Goal: Task Accomplishment & Management: Complete application form

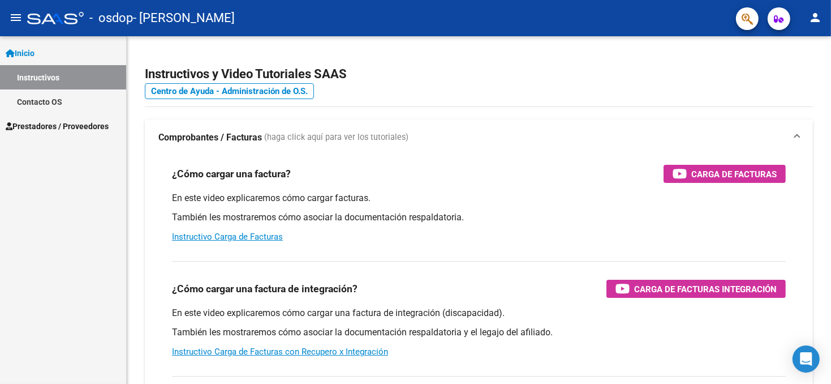
click at [815, 20] on mat-icon "person" at bounding box center [816, 18] width 14 height 14
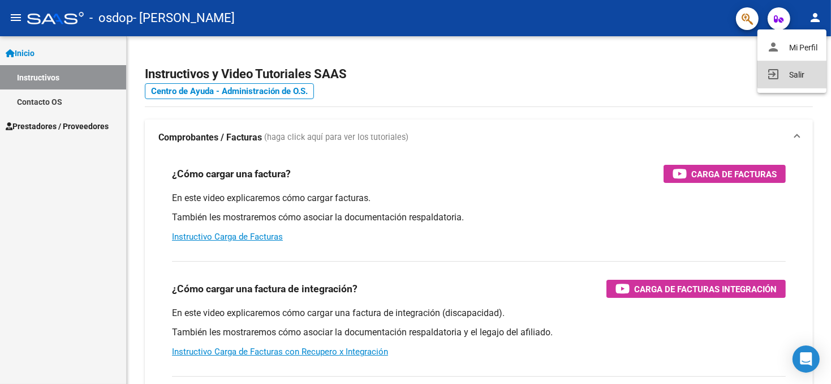
click at [798, 71] on button "exit_to_app Salir" at bounding box center [792, 74] width 69 height 27
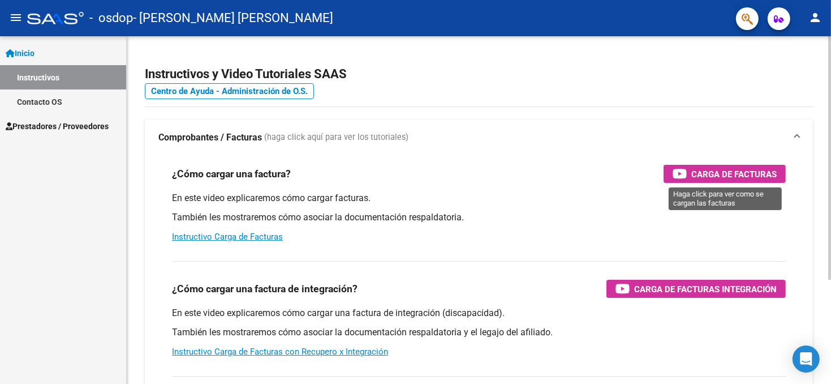
click at [704, 176] on span "Carga de Facturas" at bounding box center [734, 174] width 85 height 14
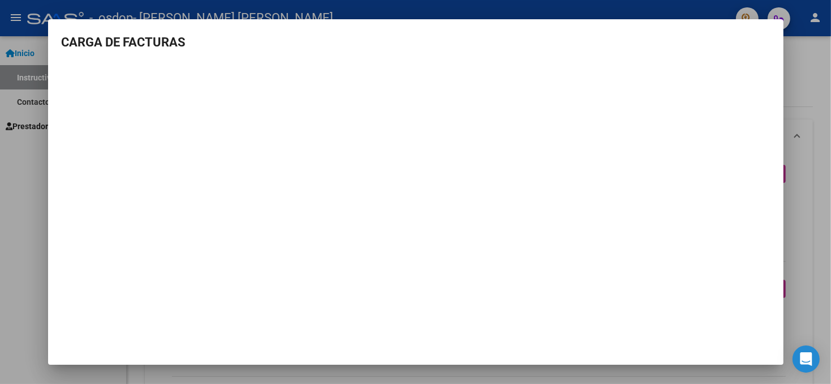
click at [816, 84] on div at bounding box center [415, 192] width 831 height 384
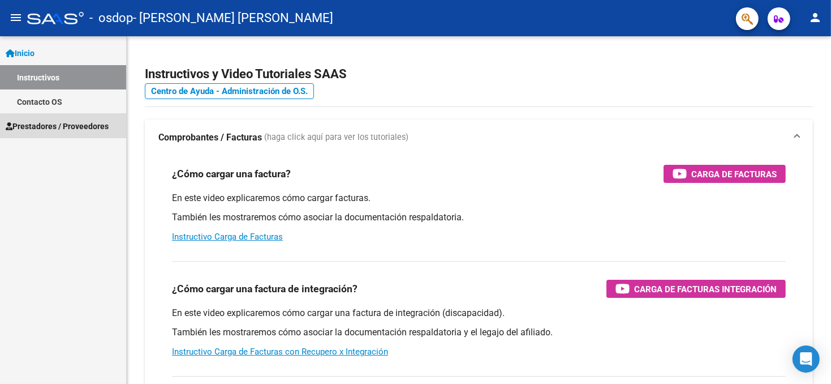
click at [82, 129] on span "Prestadores / Proveedores" at bounding box center [57, 126] width 103 height 12
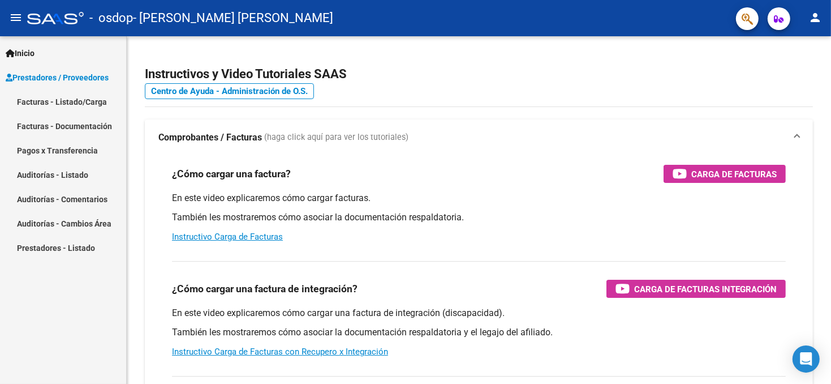
click at [87, 102] on link "Facturas - Listado/Carga" at bounding box center [63, 101] width 126 height 24
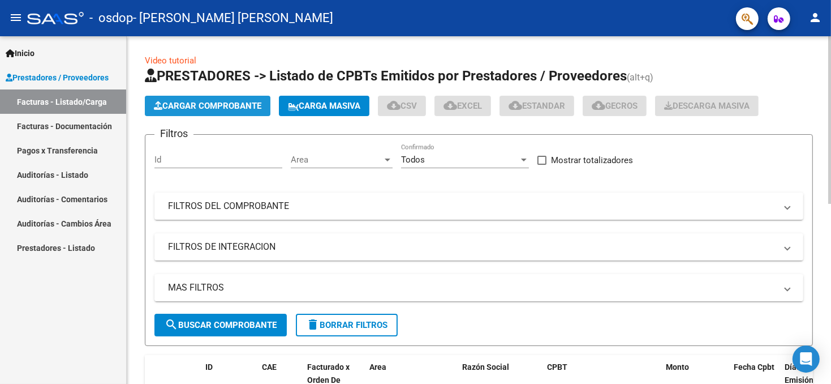
click at [194, 108] on span "Cargar Comprobante" at bounding box center [208, 106] width 108 height 10
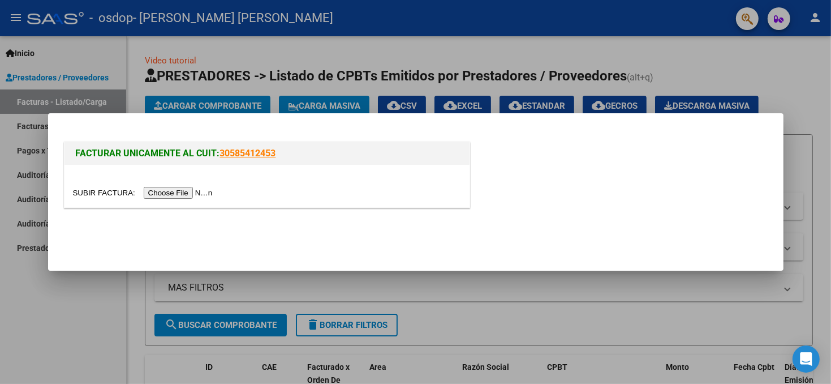
click at [162, 192] on input "file" at bounding box center [144, 193] width 143 height 12
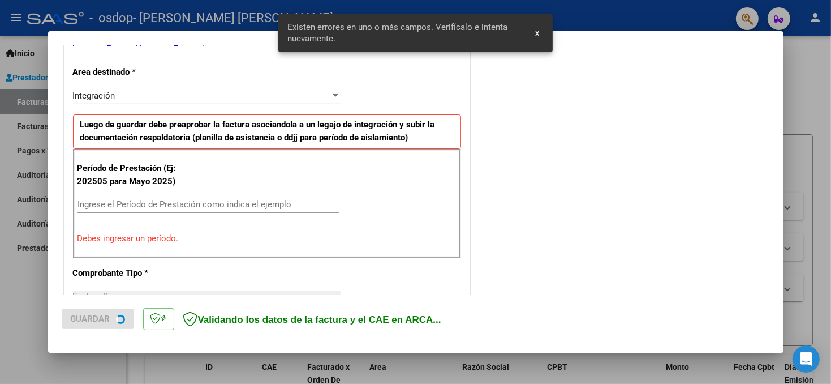
scroll to position [247, 0]
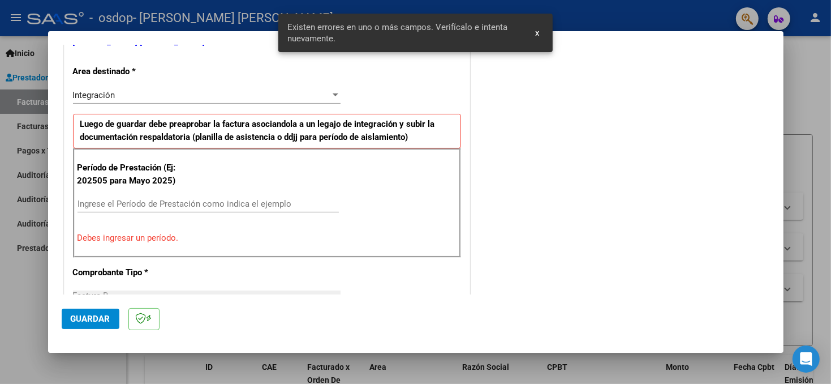
click at [126, 199] on input "Ingrese el Período de Prestación como indica el ejemplo" at bounding box center [208, 204] width 261 height 10
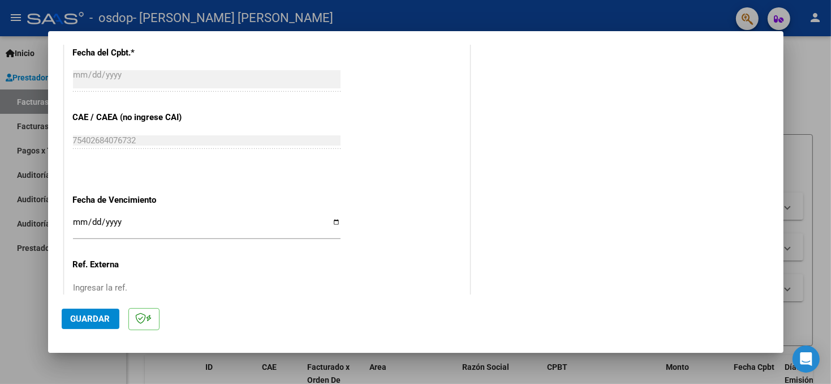
scroll to position [700, 0]
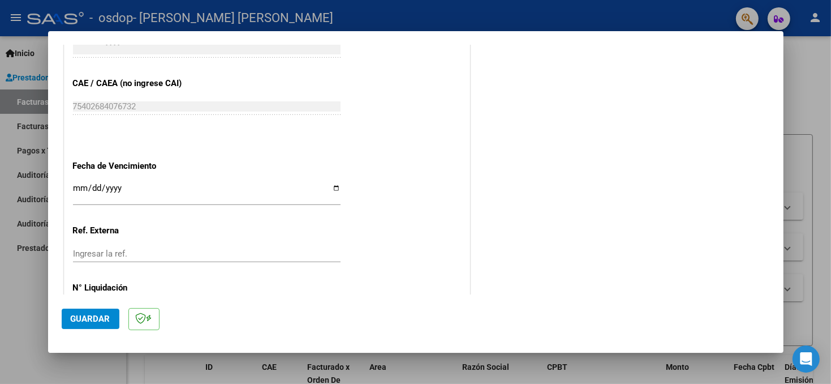
type input "202509"
click at [335, 186] on input "Ingresar la fecha" at bounding box center [207, 192] width 268 height 18
type input "2025-10-14"
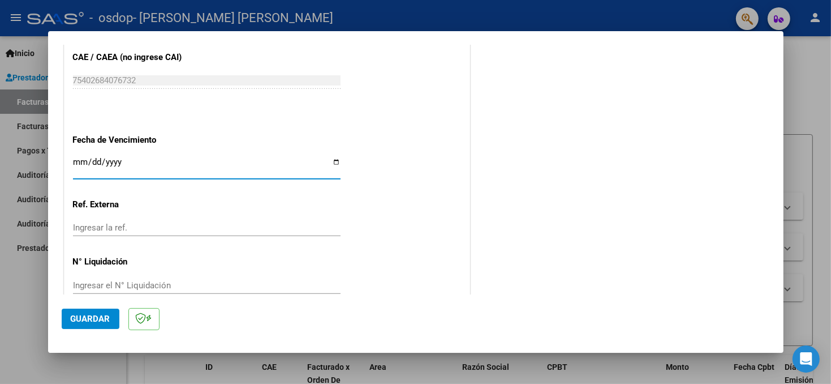
scroll to position [745, 0]
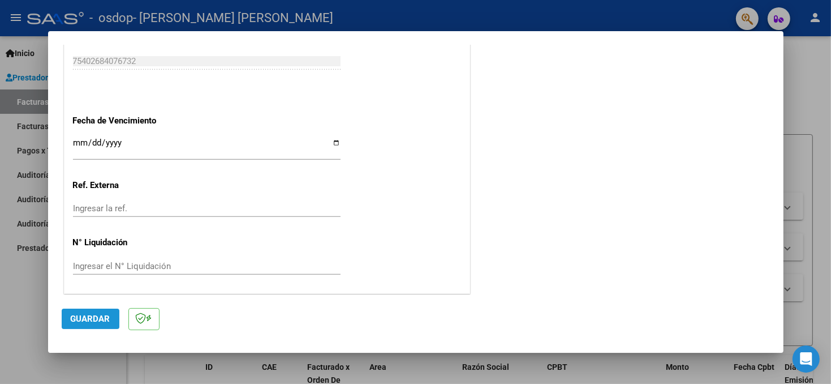
click at [110, 310] on button "Guardar" at bounding box center [91, 318] width 58 height 20
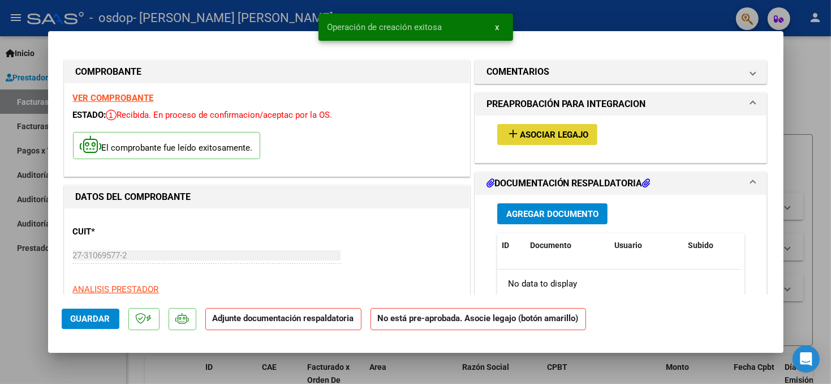
click at [521, 130] on span "Asociar Legajo" at bounding box center [554, 135] width 68 height 10
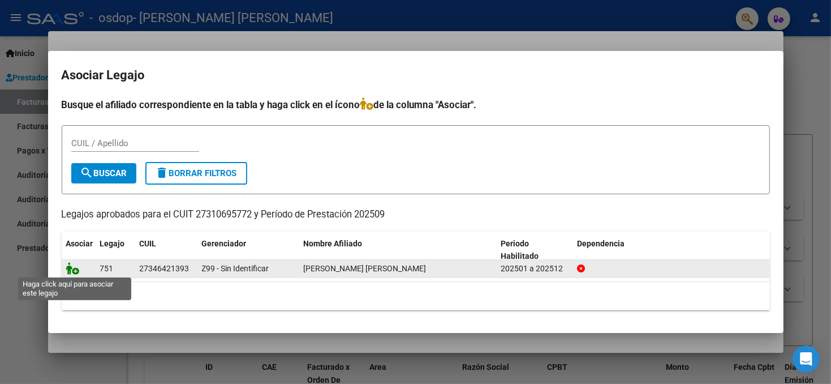
click at [69, 270] on icon at bounding box center [73, 268] width 14 height 12
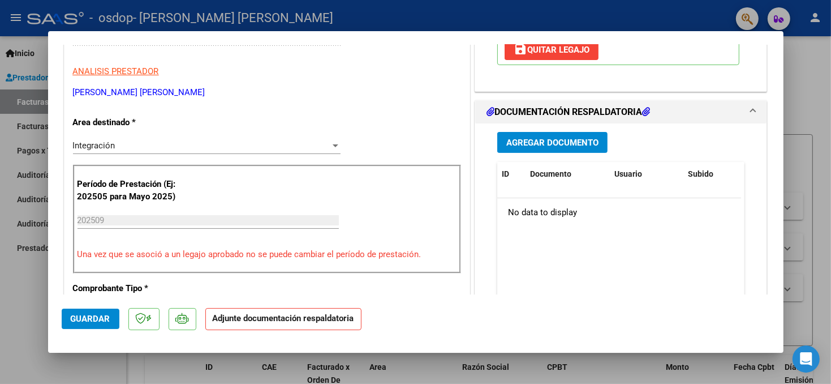
scroll to position [226, 0]
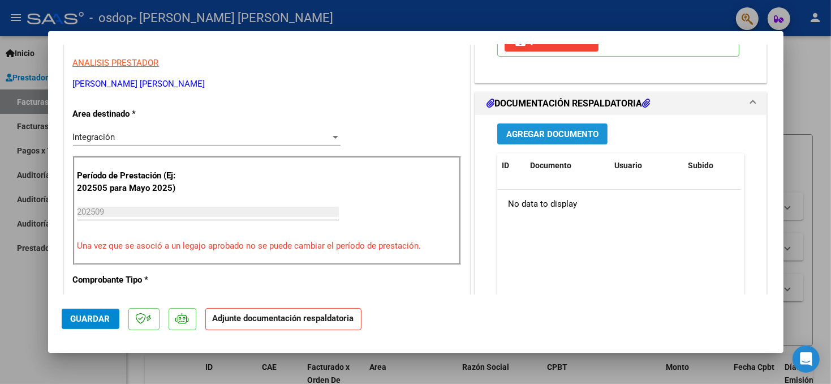
click at [556, 135] on span "Agregar Documento" at bounding box center [553, 134] width 92 height 10
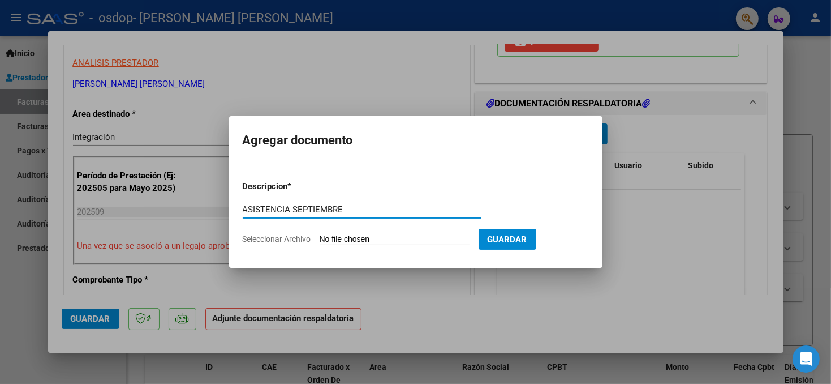
type input "ASISTENCIA SEPTIEMBRE"
click at [346, 235] on input "Seleccionar Archivo" at bounding box center [395, 239] width 150 height 11
click at [365, 234] on app-file-uploader "Seleccionar Archivo" at bounding box center [361, 239] width 236 height 10
click at [354, 238] on input "Seleccionar Archivo" at bounding box center [395, 239] width 150 height 11
type input "C:\fakepath\ASISTENCIA SORROCHE SEPTIEMBRE 2025.pdf"
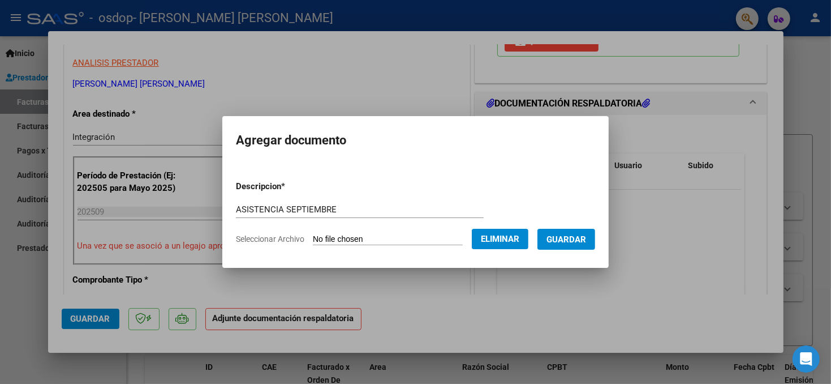
click at [571, 242] on span "Guardar" at bounding box center [567, 239] width 40 height 10
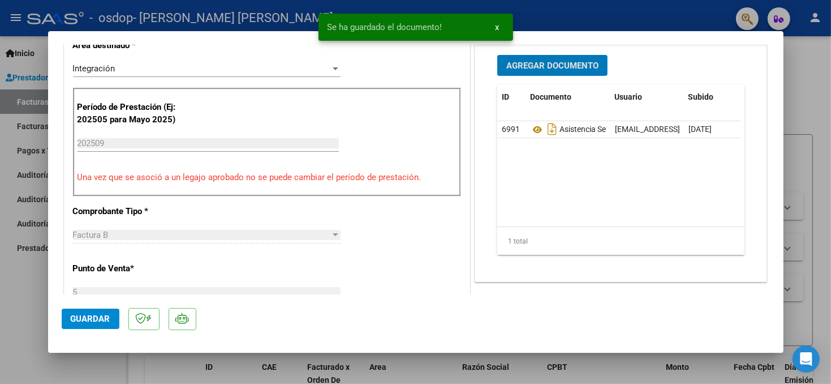
scroll to position [396, 0]
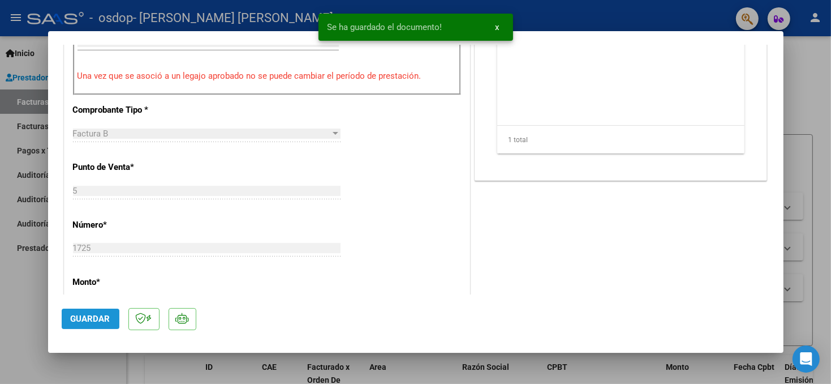
click at [95, 316] on span "Guardar" at bounding box center [91, 319] width 40 height 10
click at [809, 117] on div at bounding box center [415, 192] width 831 height 384
type input "$ 0,00"
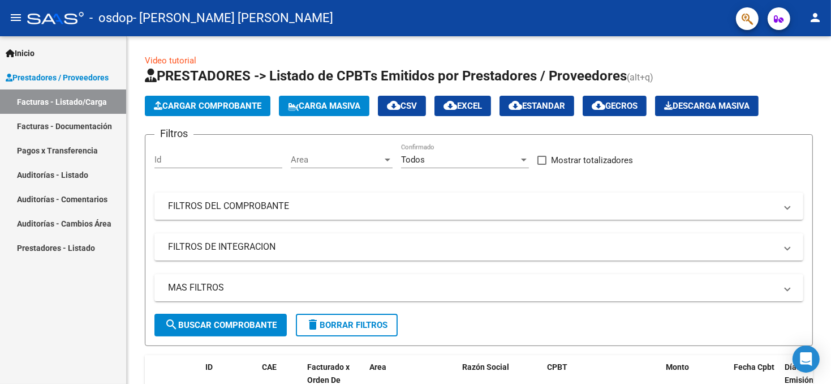
click at [817, 21] on mat-icon "person" at bounding box center [816, 18] width 14 height 14
click at [792, 74] on button "exit_to_app Salir" at bounding box center [792, 74] width 69 height 27
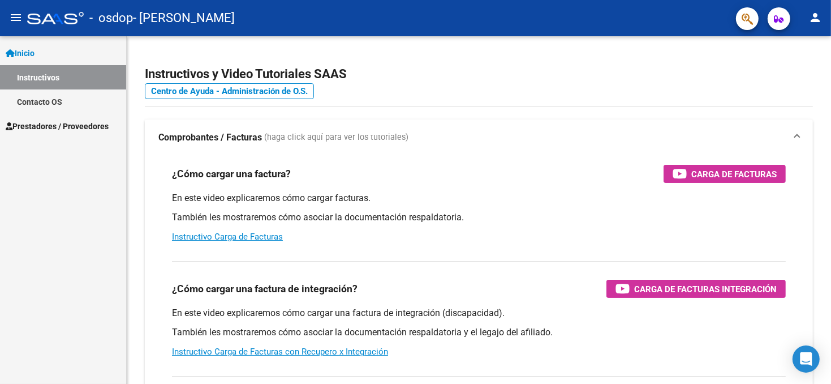
click at [66, 127] on span "Prestadores / Proveedores" at bounding box center [57, 126] width 103 height 12
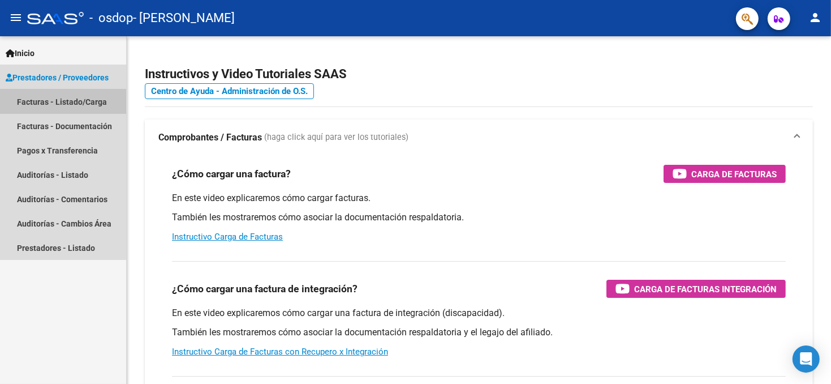
click at [91, 100] on link "Facturas - Listado/Carga" at bounding box center [63, 101] width 126 height 24
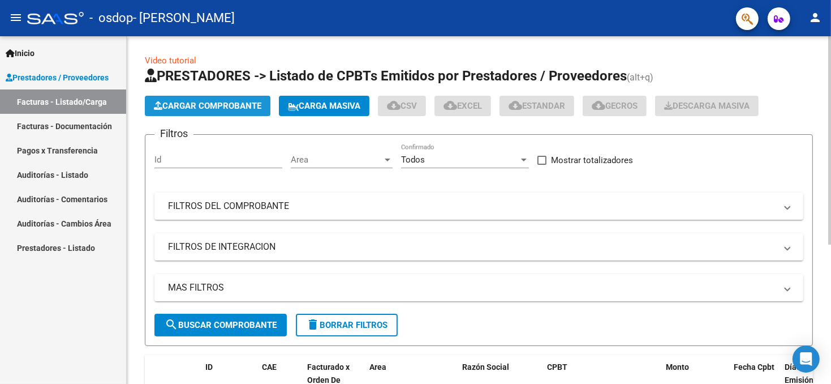
click at [221, 110] on span "Cargar Comprobante" at bounding box center [208, 106] width 108 height 10
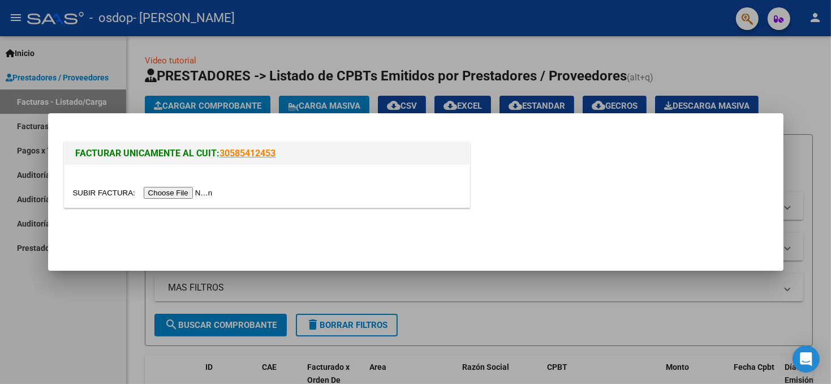
click at [181, 193] on input "file" at bounding box center [144, 193] width 143 height 12
click at [760, 295] on div at bounding box center [415, 192] width 831 height 384
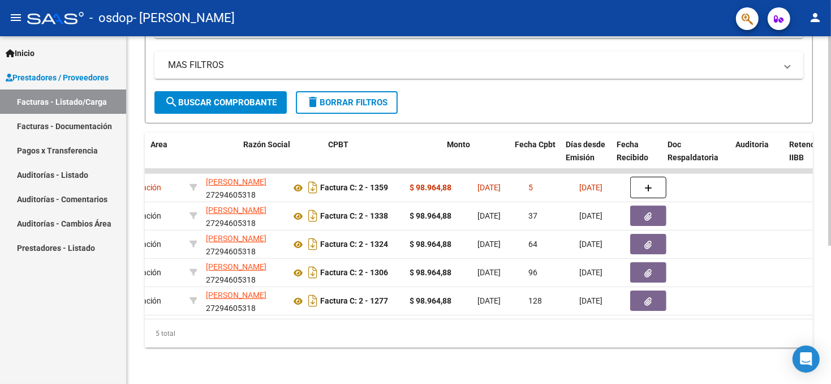
scroll to position [0, 309]
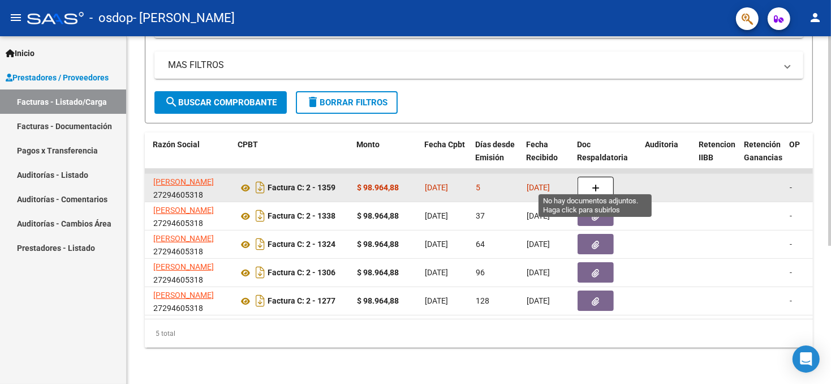
click at [593, 184] on icon "button" at bounding box center [596, 188] width 8 height 8
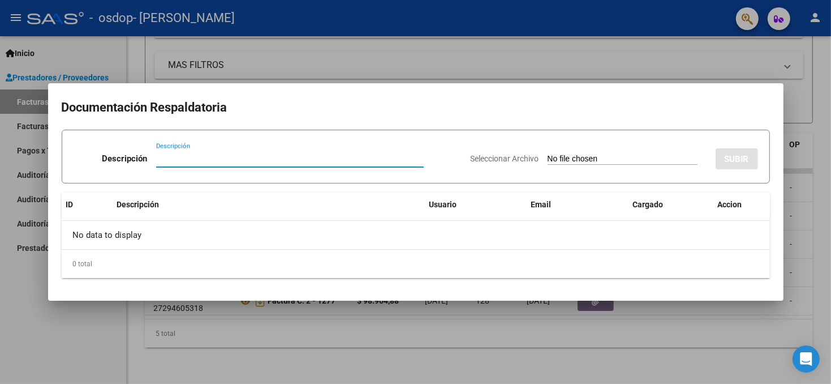
click at [171, 160] on input "Descripción" at bounding box center [290, 158] width 268 height 10
type input "ASISTENCIA SEPTIEMBRE"
click at [102, 214] on datatable-header-cell "ID" at bounding box center [87, 204] width 51 height 24
click at [632, 153] on app-file-uploader "Seleccionar Archivo" at bounding box center [589, 158] width 236 height 10
click at [471, 158] on span "Seleccionar Archivo" at bounding box center [505, 158] width 68 height 9
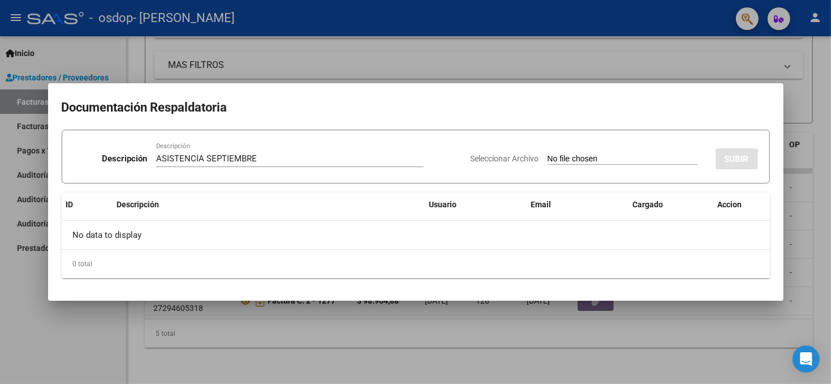
click at [548, 158] on input "Seleccionar Archivo" at bounding box center [623, 159] width 150 height 11
type input "C:\fakepath\ASISTENCIA GONZALEZ MATEO SEPTIEMBRE 2025 PSICOPEDAGOGIA.pdf"
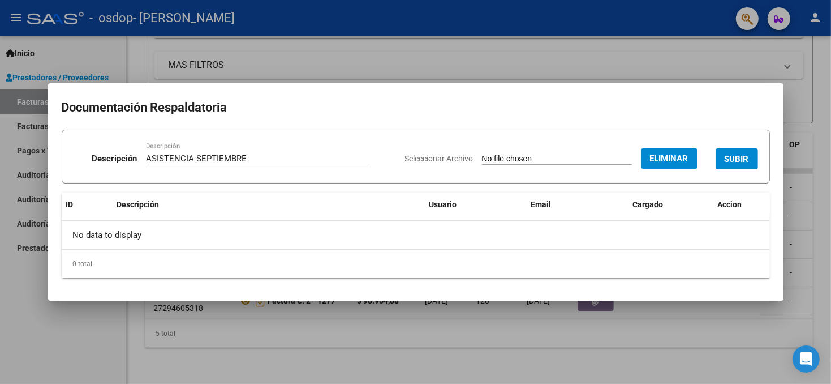
click at [730, 157] on span "SUBIR" at bounding box center [737, 159] width 24 height 10
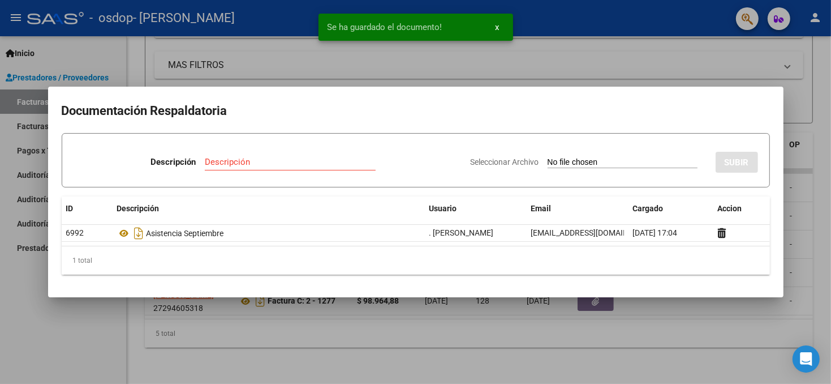
click at [800, 221] on div at bounding box center [415, 192] width 831 height 384
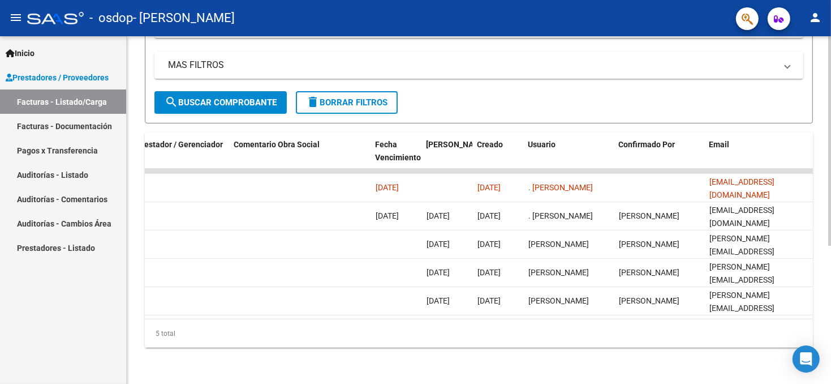
scroll to position [0, 1717]
